Goal: Transaction & Acquisition: Purchase product/service

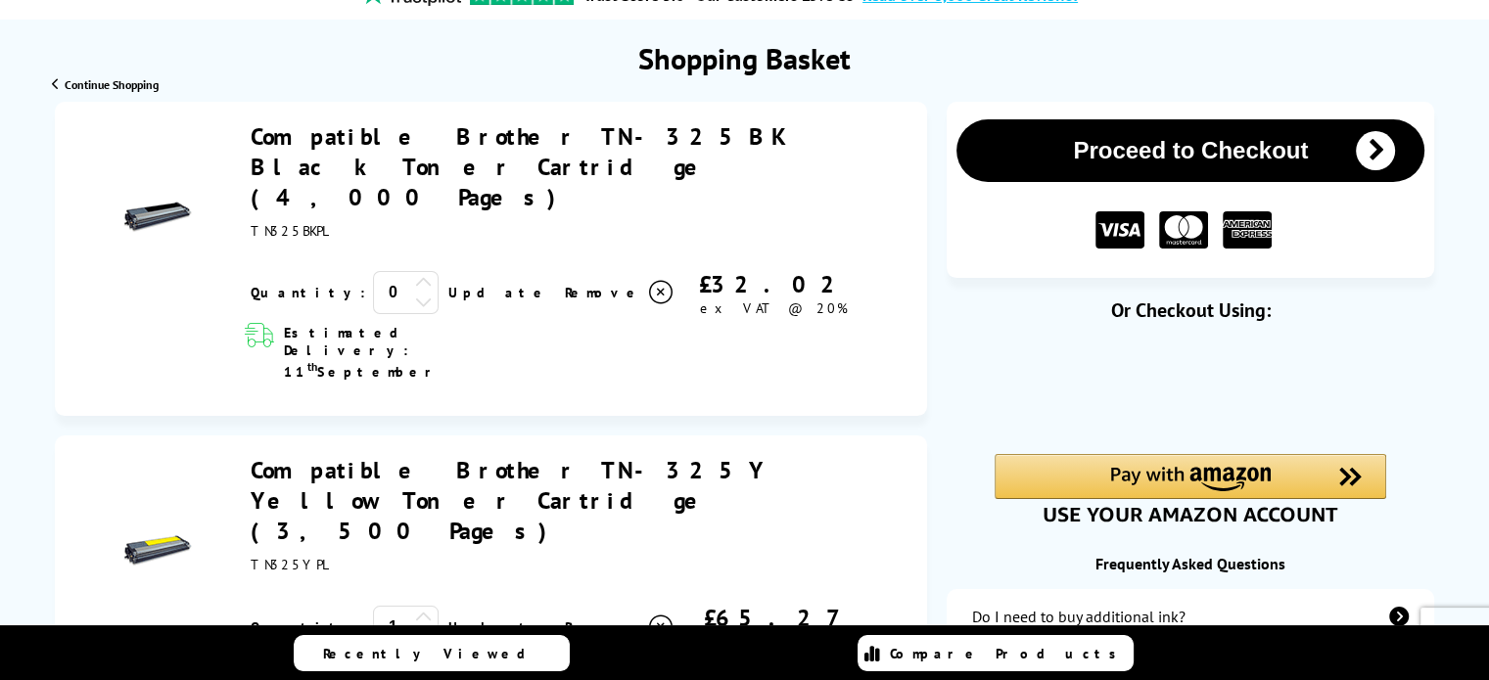
click at [1156, 152] on button "Proceed to Checkout" at bounding box center [1190, 150] width 468 height 63
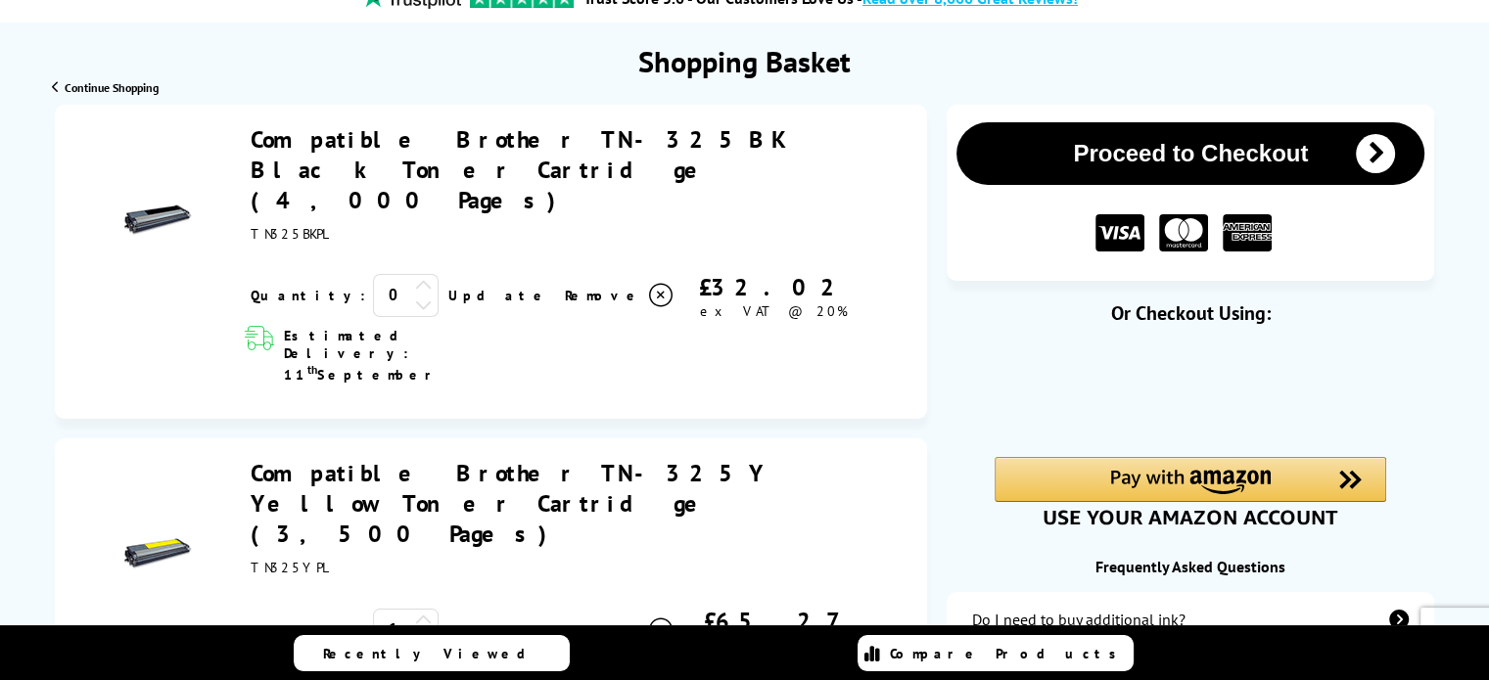
click at [649, 284] on icon at bounding box center [660, 295] width 23 height 23
